Goal: Information Seeking & Learning: Compare options

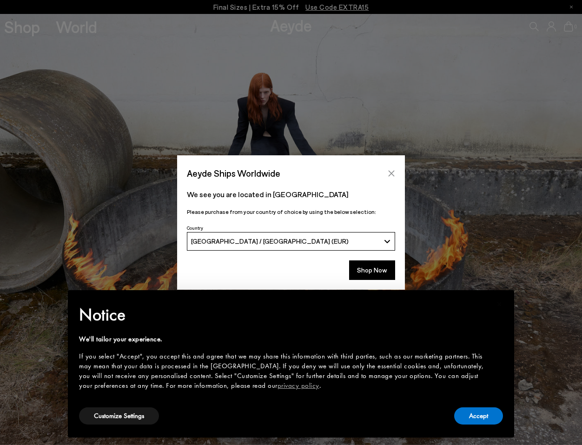
click at [393, 177] on button "Close" at bounding box center [391, 173] width 14 height 14
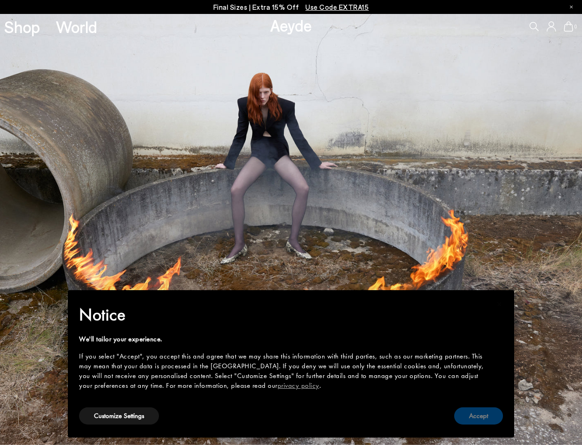
click at [481, 421] on button "Accept" at bounding box center [478, 415] width 49 height 17
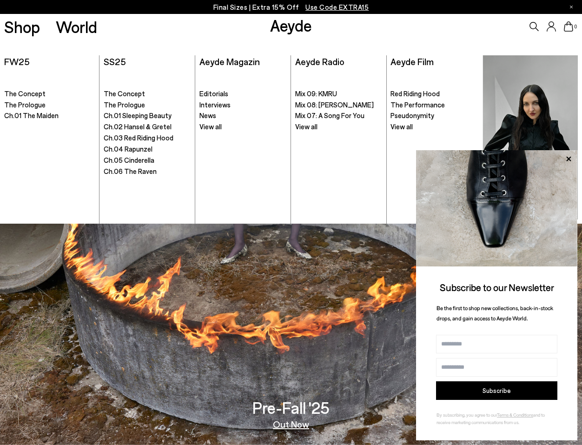
click at [521, 33] on div "0" at bounding box center [485, 26] width 194 height 25
click at [531, 27] on icon at bounding box center [533, 26] width 9 height 9
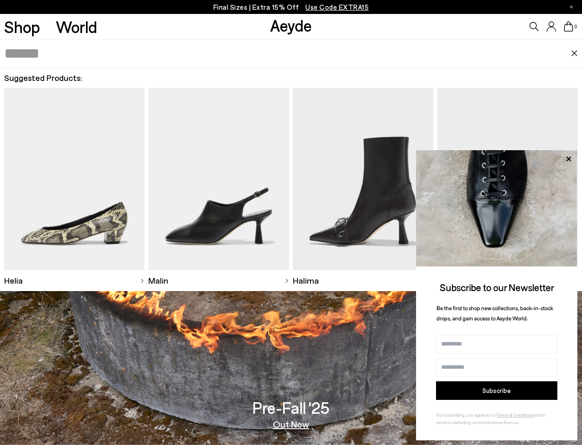
click at [164, 56] on input "text" at bounding box center [287, 53] width 566 height 28
paste input "**********"
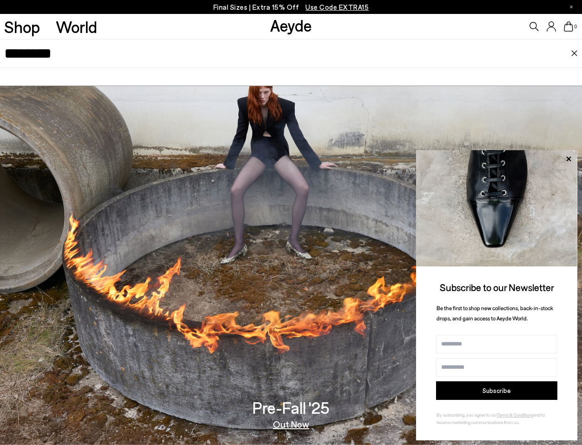
type input "********"
click at [96, 60] on input "********" at bounding box center [287, 53] width 566 height 28
drag, startPoint x: 96, startPoint y: 60, endPoint x: -16, endPoint y: 45, distance: 112.9
click at [0, 45] on html "Aeyde Ships Worldwide We see you are located in Italia" at bounding box center [291, 222] width 582 height 445
click at [566, 158] on icon at bounding box center [568, 159] width 12 height 12
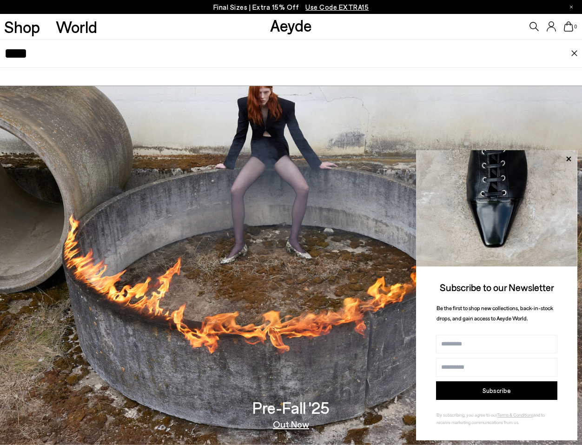
click at [95, 56] on input "****" at bounding box center [287, 53] width 566 height 28
click at [570, 159] on icon at bounding box center [568, 159] width 12 height 12
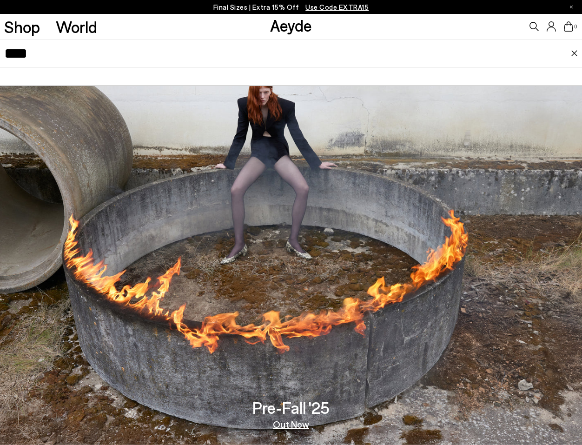
drag, startPoint x: 77, startPoint y: 52, endPoint x: -63, endPoint y: 46, distance: 139.9
click at [0, 46] on html "Aeyde Ships Worldwide We see you are located in Italia" at bounding box center [291, 222] width 582 height 445
type input "****"
drag, startPoint x: 71, startPoint y: 57, endPoint x: -82, endPoint y: 43, distance: 153.9
click at [0, 43] on html "Aeyde Ships Worldwide We see you are located in Italia" at bounding box center [291, 222] width 582 height 445
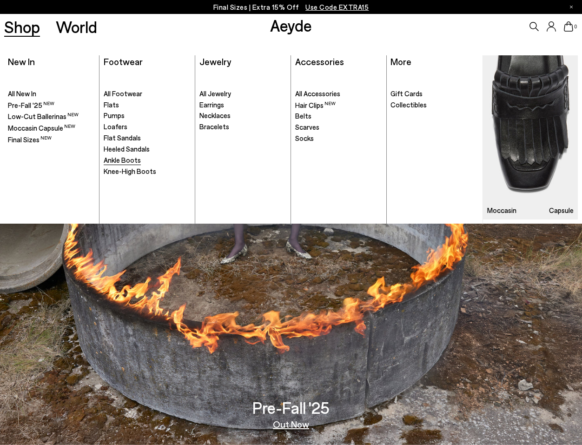
click at [135, 163] on span "Ankle Boots" at bounding box center [122, 160] width 37 height 8
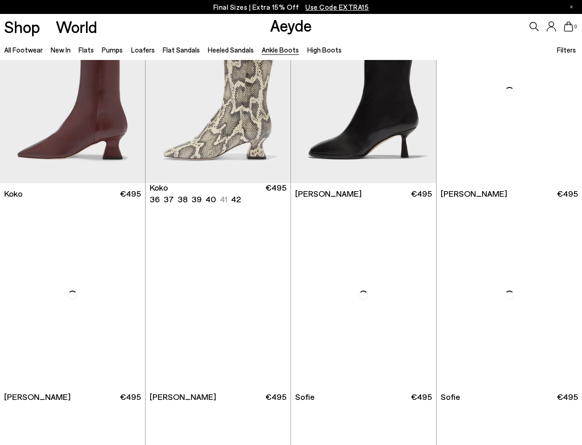
scroll to position [418, 0]
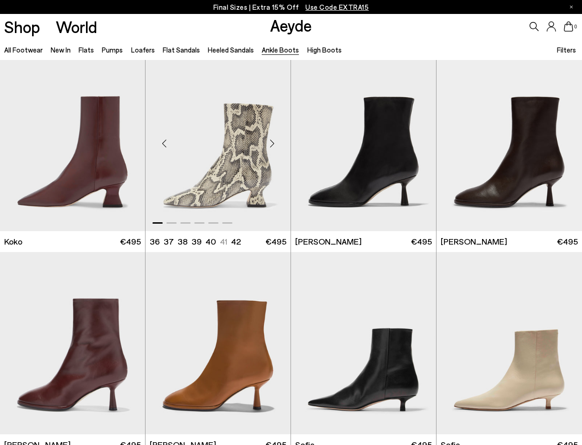
click at [272, 146] on div "Next slide" at bounding box center [272, 143] width 28 height 28
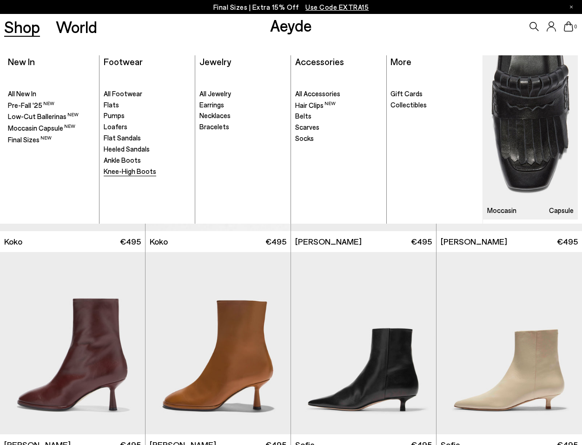
click at [116, 170] on span "Knee-High Boots" at bounding box center [130, 171] width 52 height 8
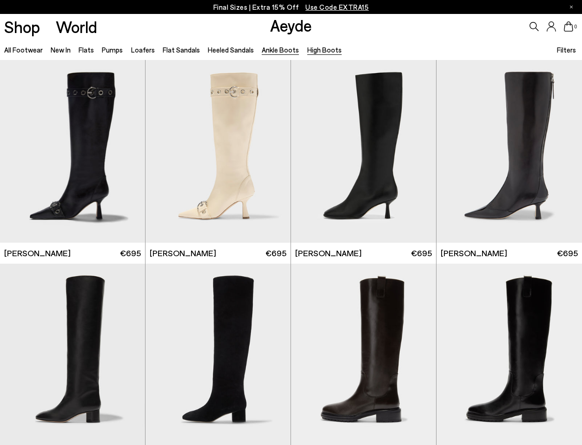
click at [280, 49] on link "Ankle Boots" at bounding box center [280, 50] width 37 height 8
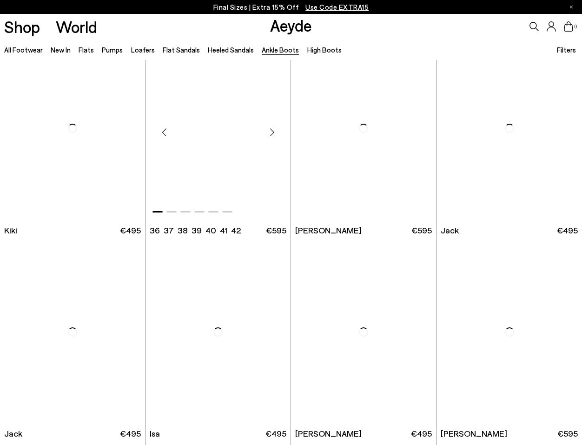
scroll to position [1254, 0]
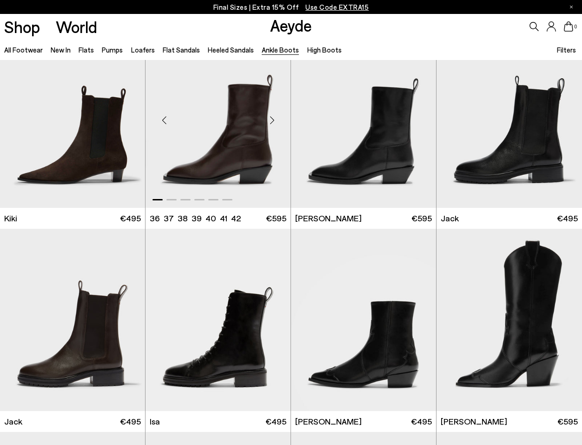
click at [233, 151] on img "1 / 6" at bounding box center [217, 116] width 145 height 182
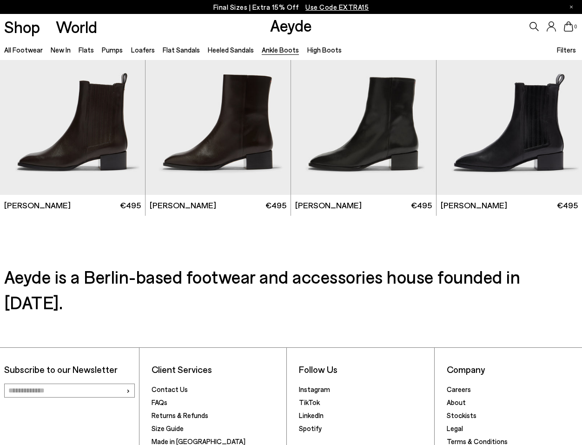
scroll to position [1631, 0]
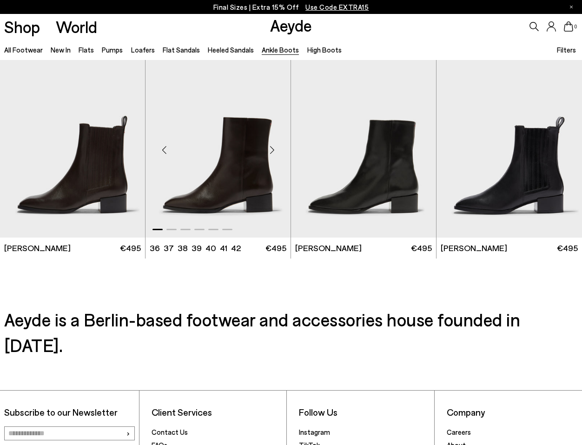
click at [194, 185] on img "1 / 6" at bounding box center [217, 146] width 145 height 182
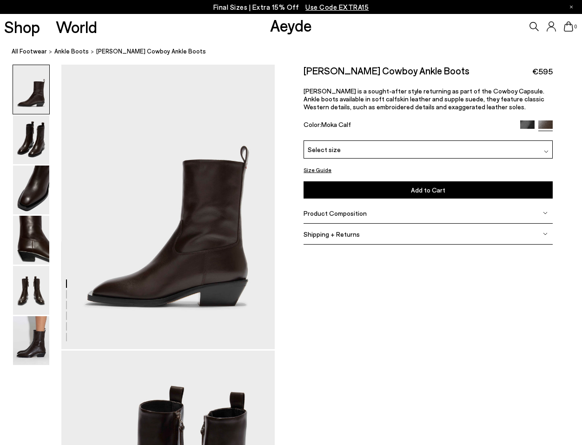
click at [525, 125] on img at bounding box center [527, 127] width 14 height 14
